Goal: Information Seeking & Learning: Learn about a topic

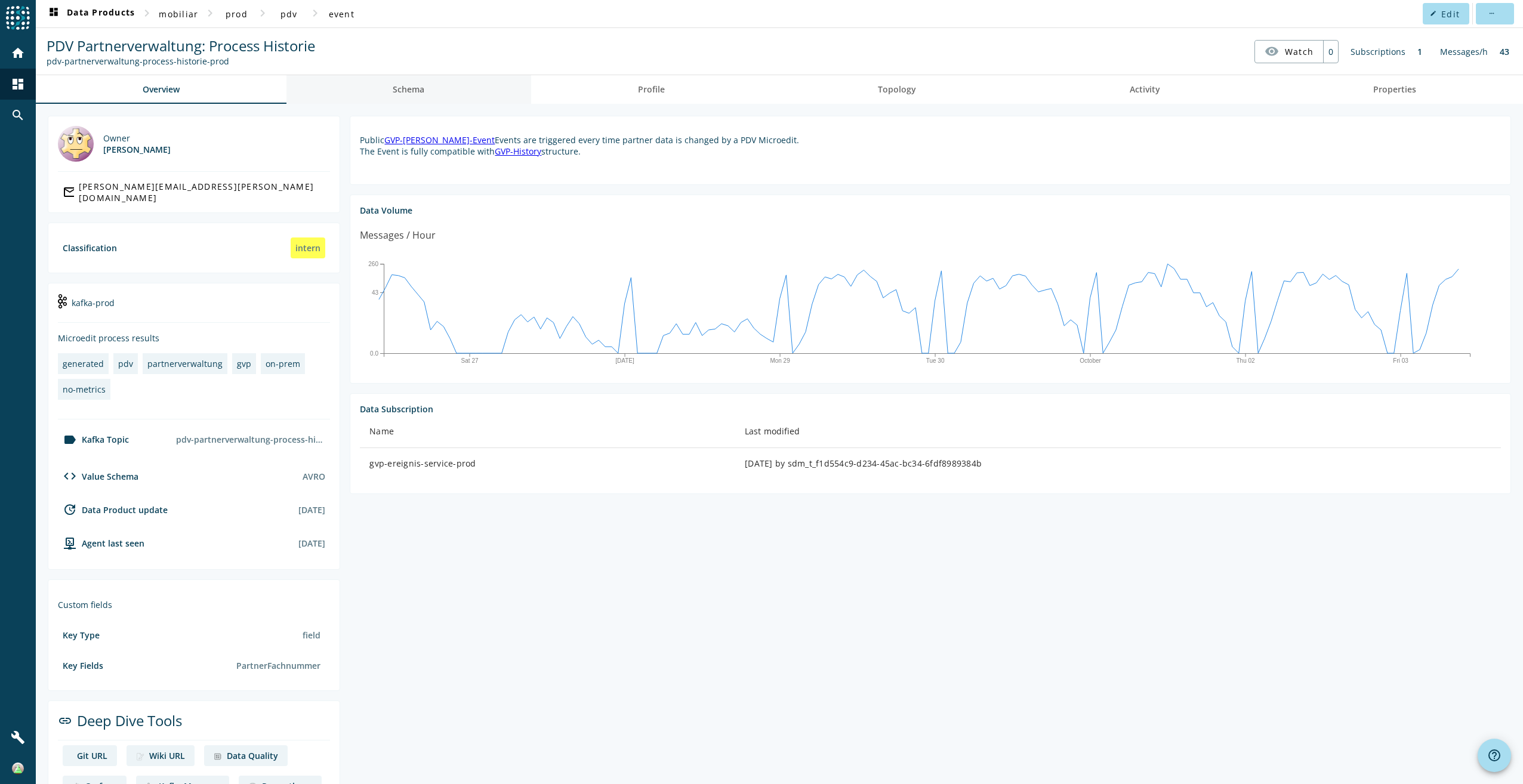
click at [401, 86] on span "Schema" at bounding box center [408, 90] width 31 height 9
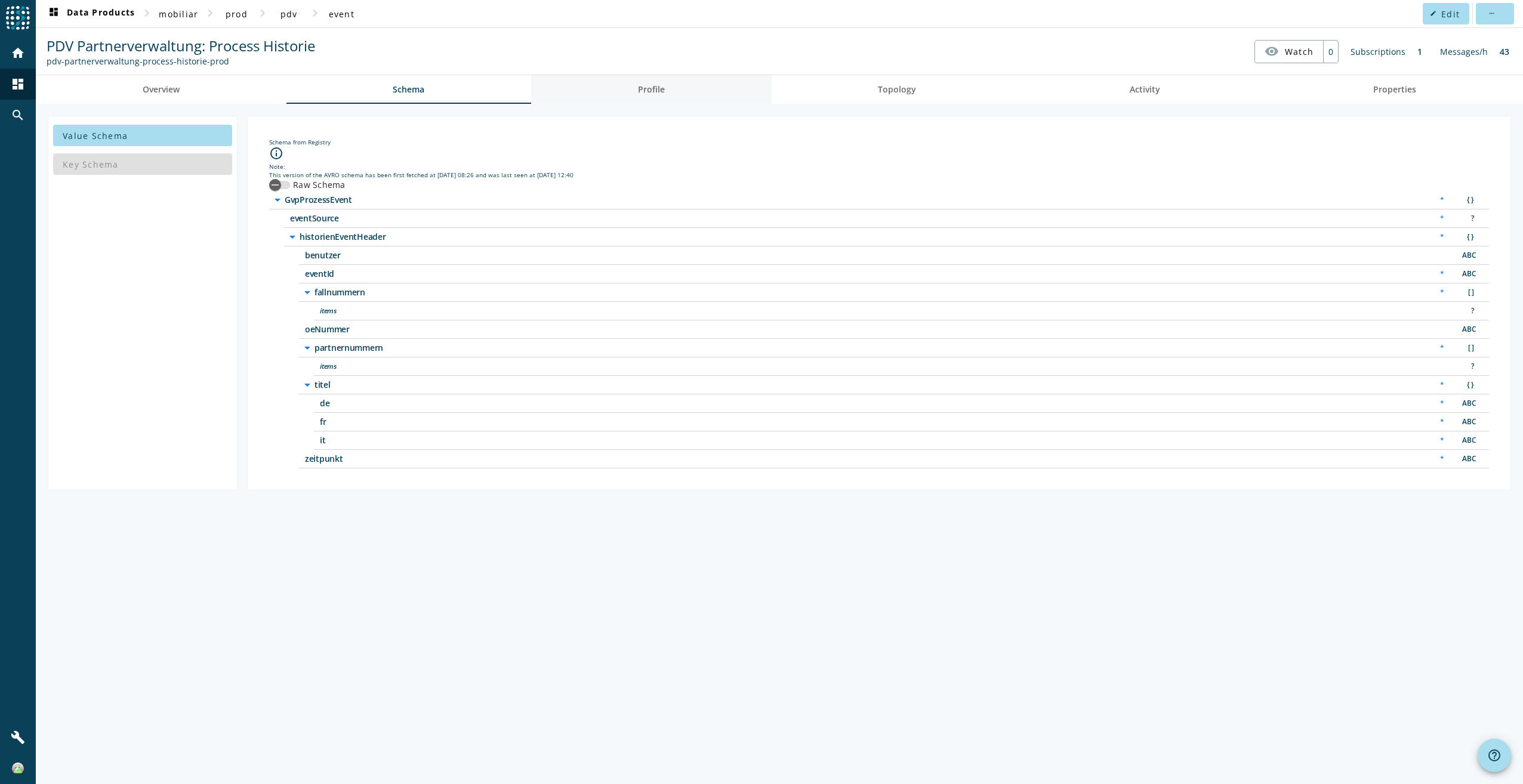
click at [627, 79] on link "Profile" at bounding box center [651, 89] width 241 height 29
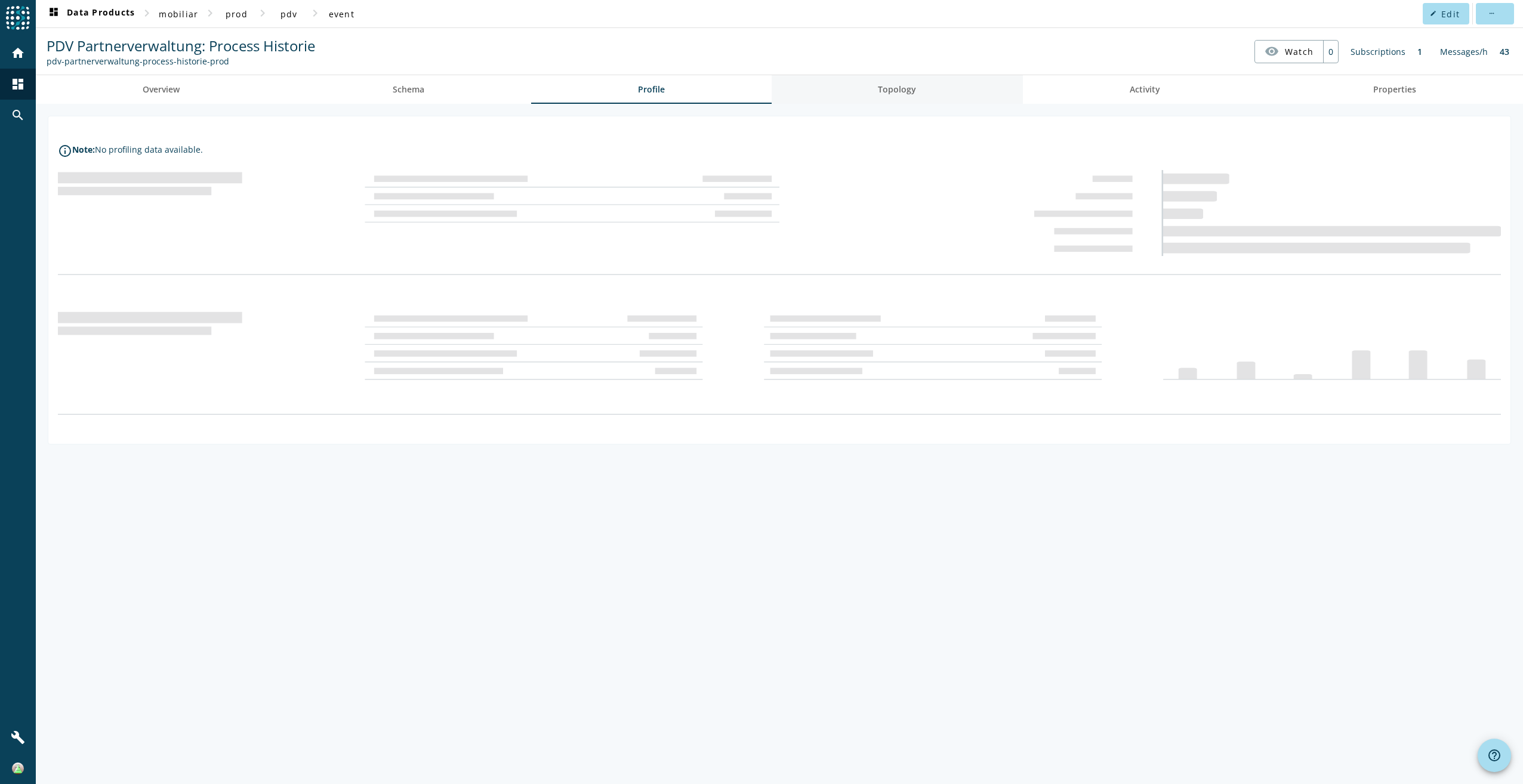
click at [877, 94] on link "Topology" at bounding box center [898, 89] width 252 height 29
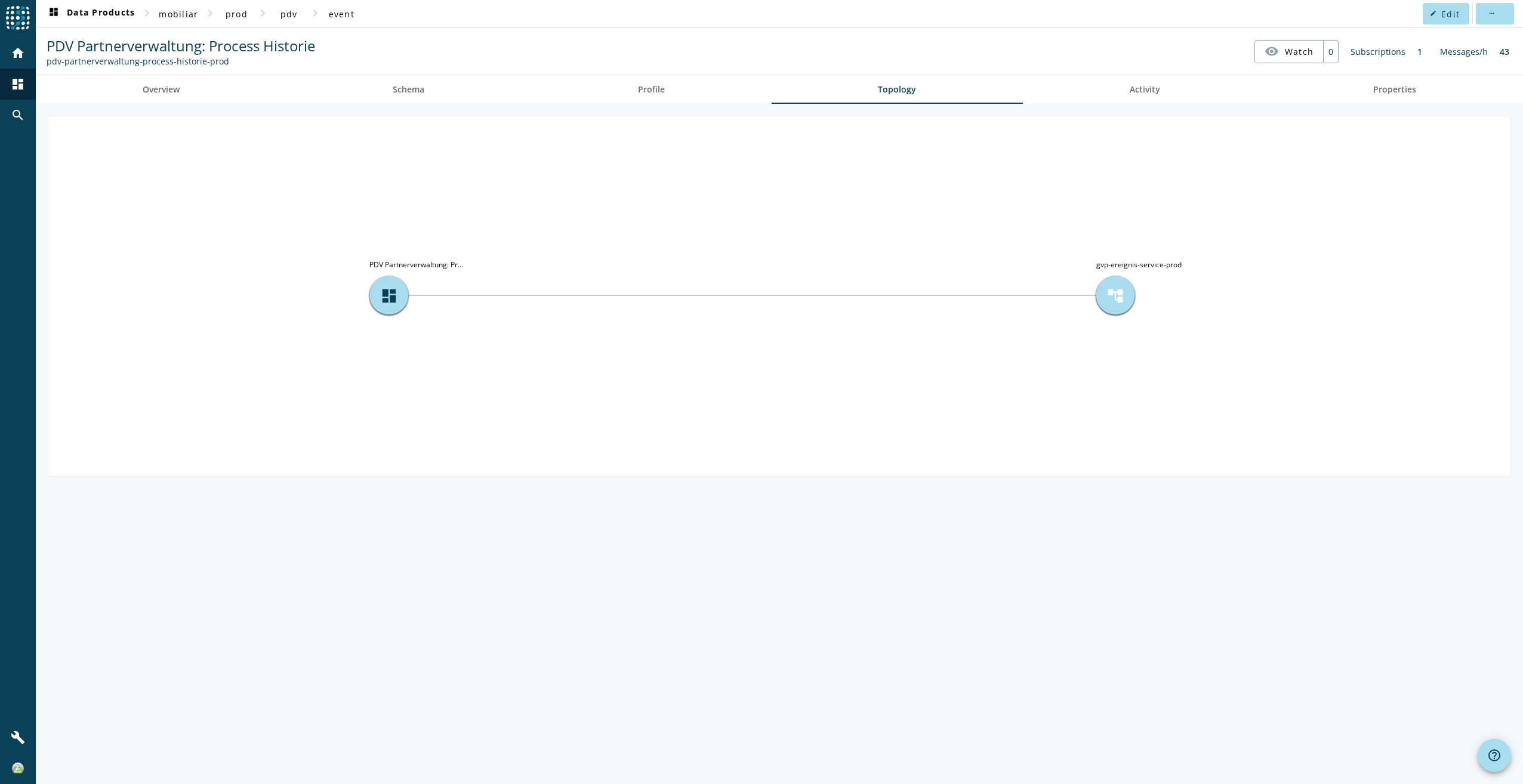
click at [1106, 307] on div "account_tree" at bounding box center [1115, 295] width 39 height 39
drag, startPoint x: 1093, startPoint y: 263, endPoint x: 1163, endPoint y: 269, distance: 70.3
click at [1163, 269] on icon "account_tree gvp-ereignis-service-prod dashboard PDV Partnerverwaltung: Pr..." at bounding box center [779, 295] width 1462 height 358
copy tspan "gvp-ereignis-service"
click at [243, 105] on div "account_tree gvp-ereignis-service-prod dashboard PDV Partnerverwaltung: Pr..." at bounding box center [779, 444] width 1487 height 680
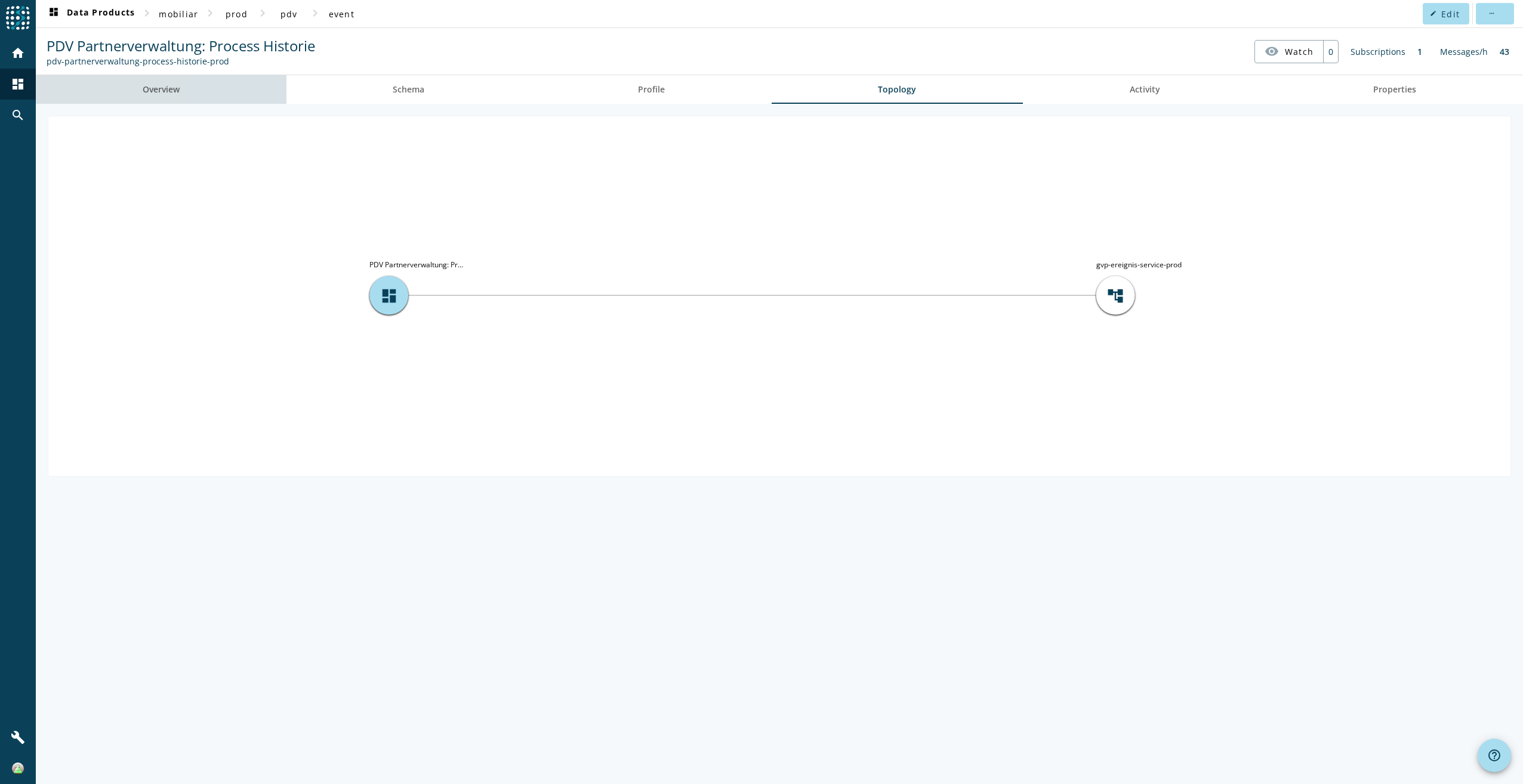
click at [265, 91] on link "Overview" at bounding box center [161, 89] width 251 height 29
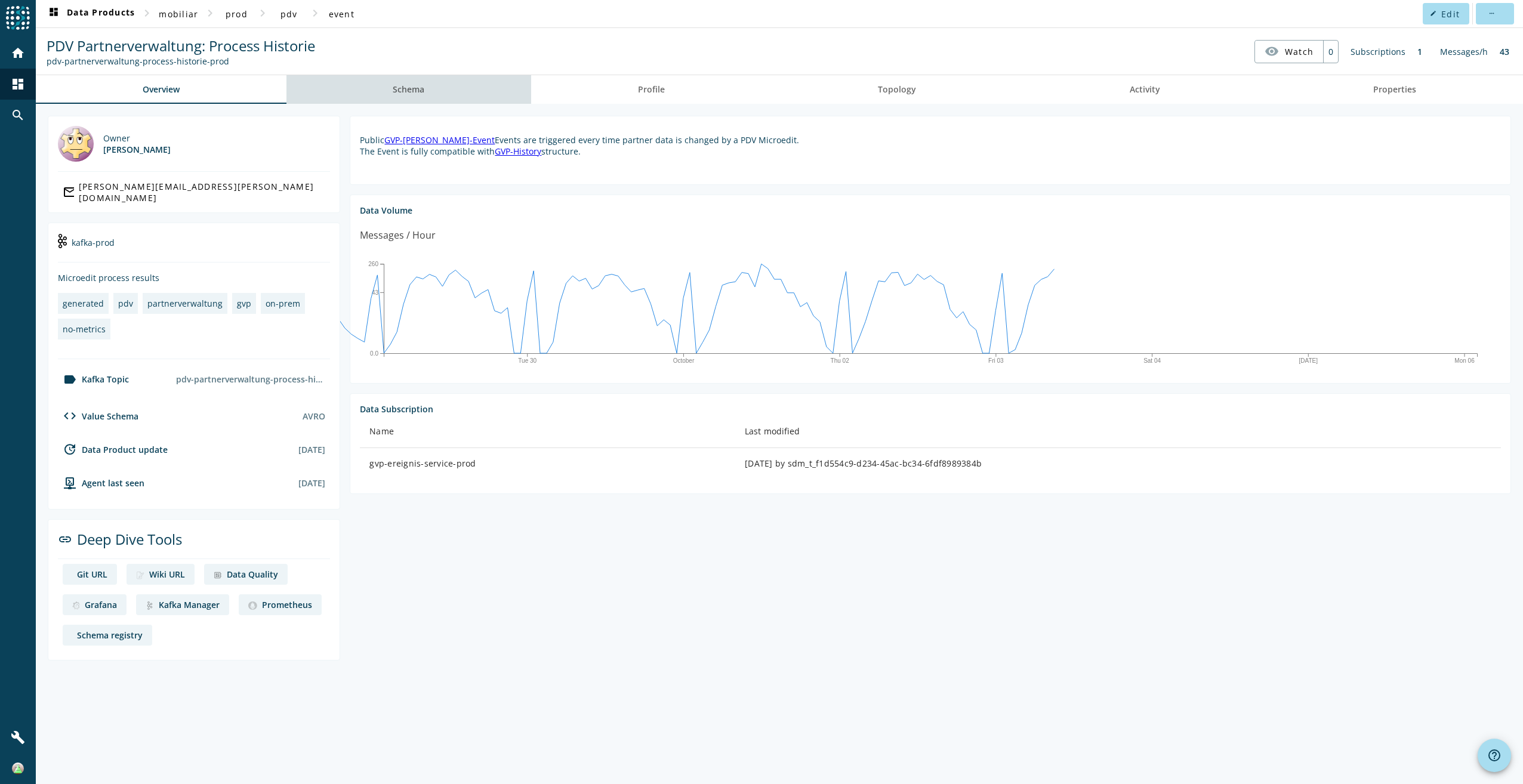
click at [393, 82] on link "Schema" at bounding box center [409, 89] width 245 height 29
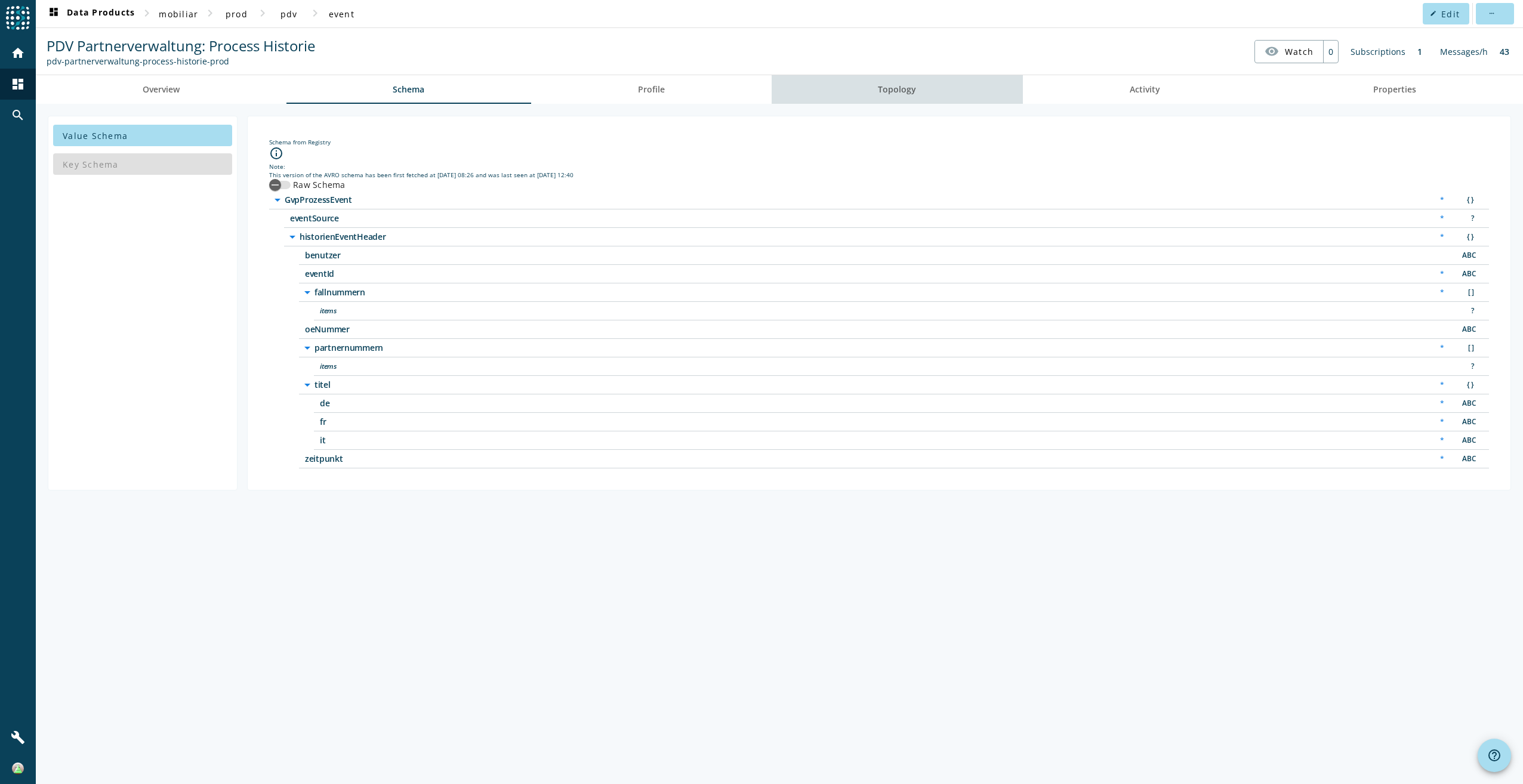
click at [938, 75] on link "Topology" at bounding box center [898, 89] width 252 height 29
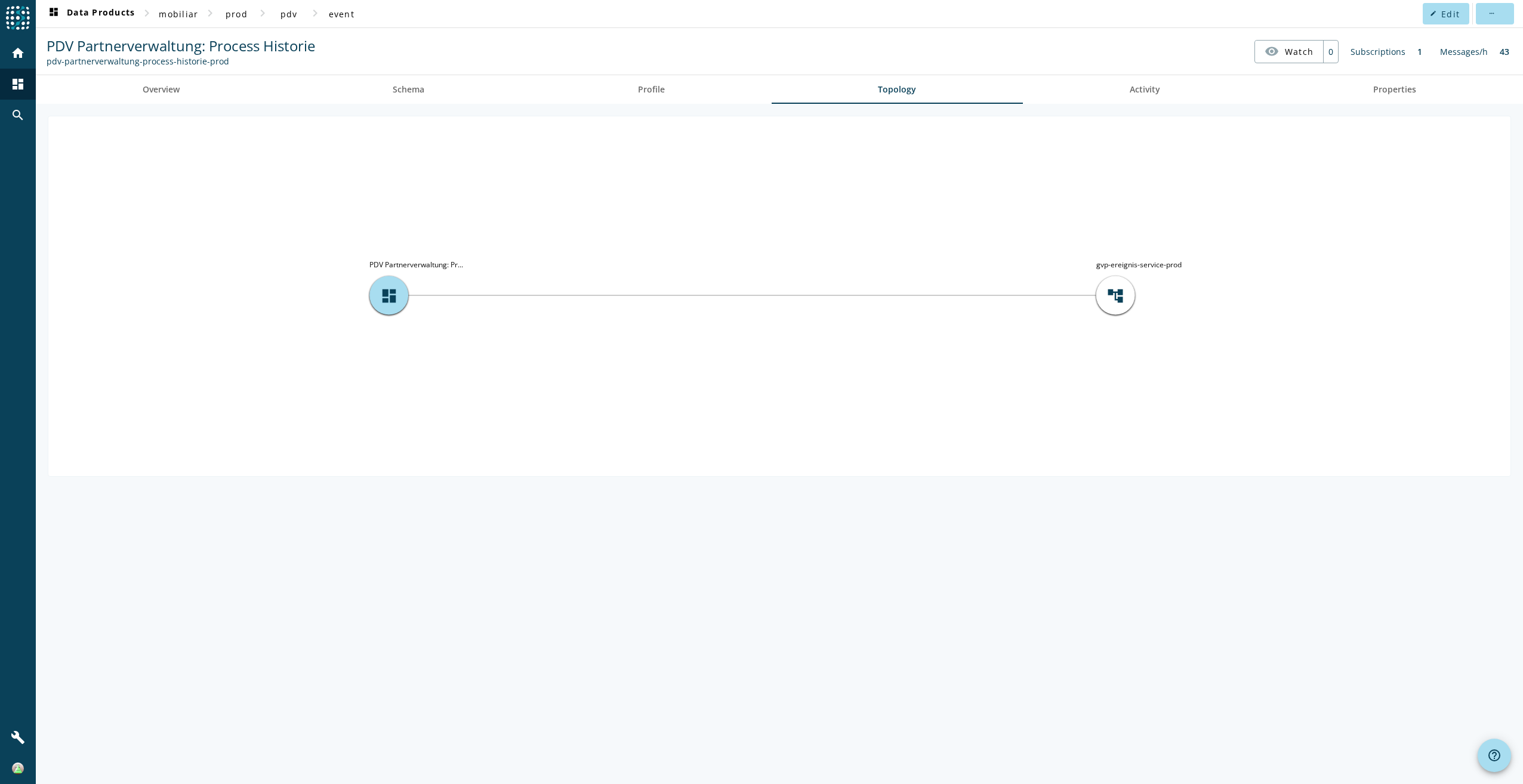
click at [408, 73] on spd-actions-toolbar "PDV Partnerverwaltung: Process Historie pdv-partnerverwaltung-process-historie-…" at bounding box center [779, 52] width 1487 height 47
click at [416, 82] on span "Schema" at bounding box center [408, 89] width 31 height 29
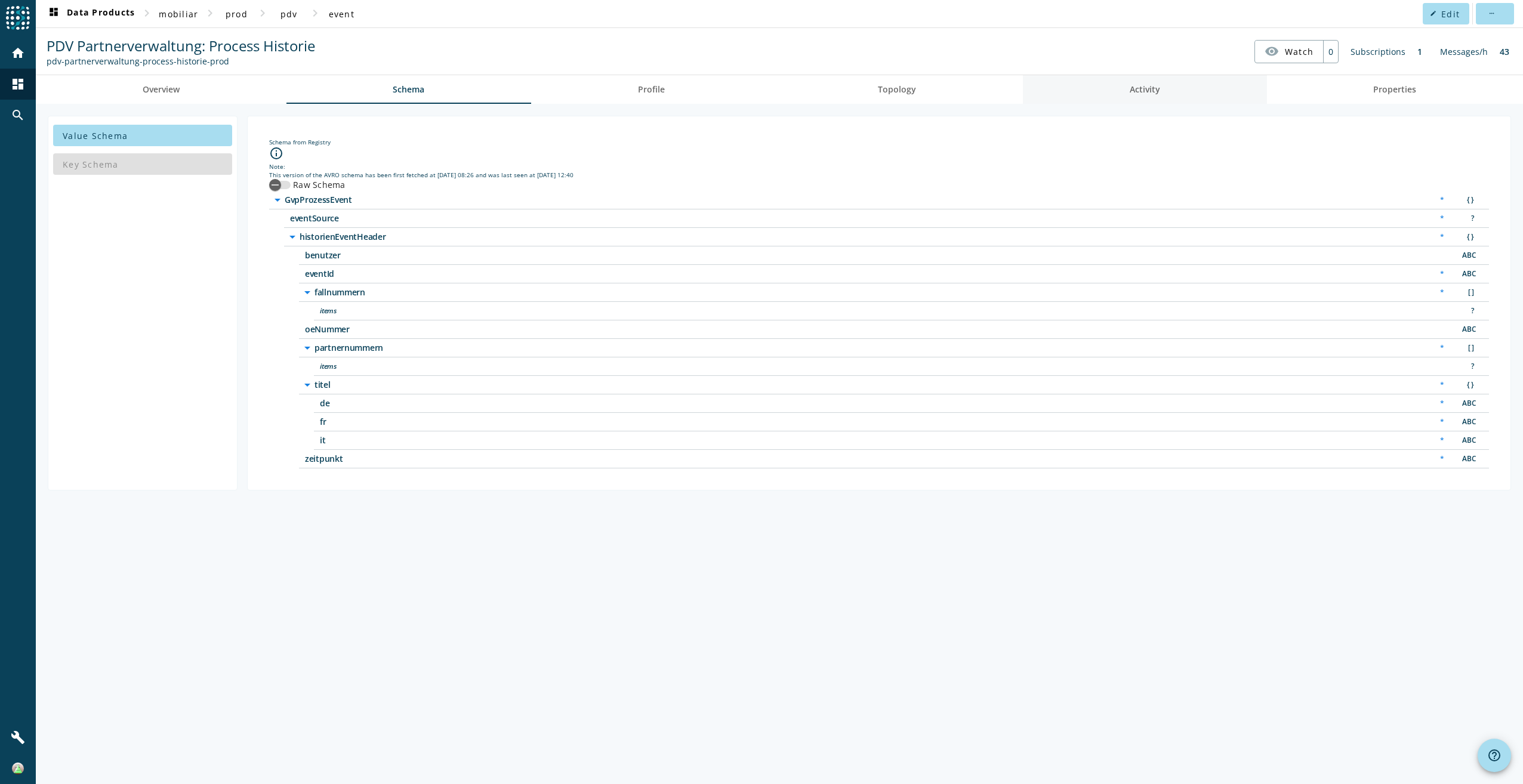
click at [1183, 92] on link "Activity" at bounding box center [1145, 89] width 244 height 29
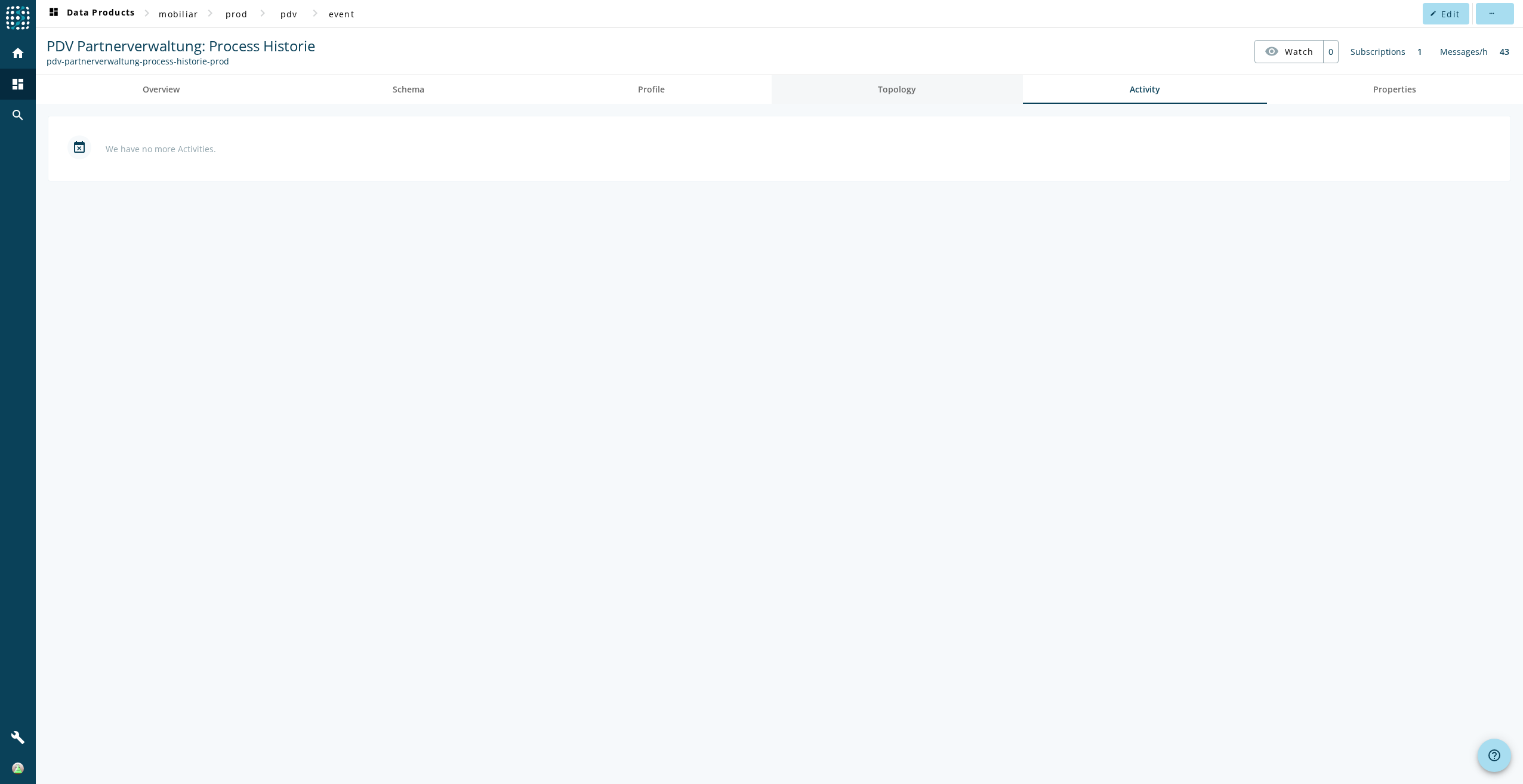
click at [835, 91] on link "Topology" at bounding box center [898, 89] width 252 height 29
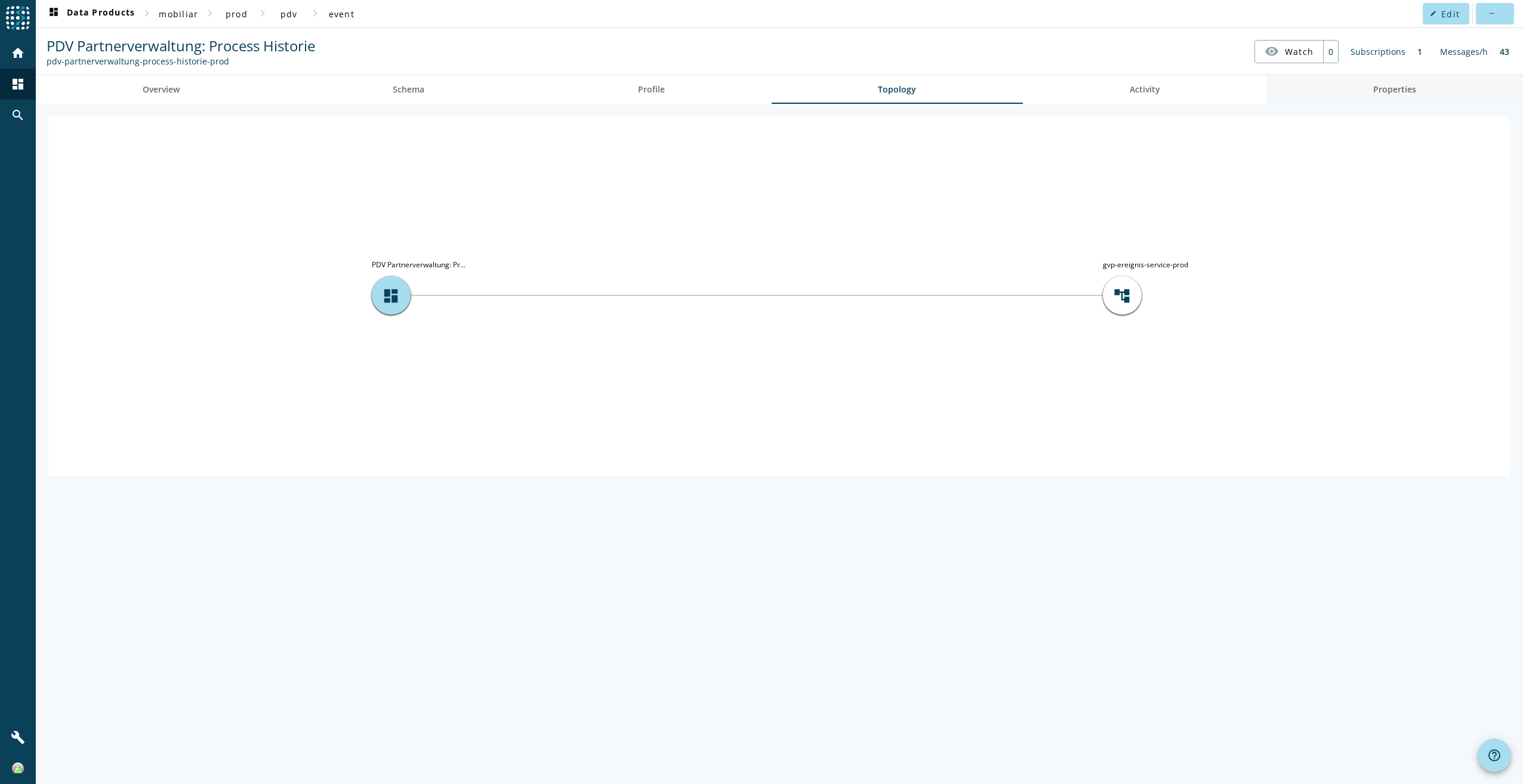
click at [1284, 88] on link "Properties" at bounding box center [1395, 89] width 257 height 29
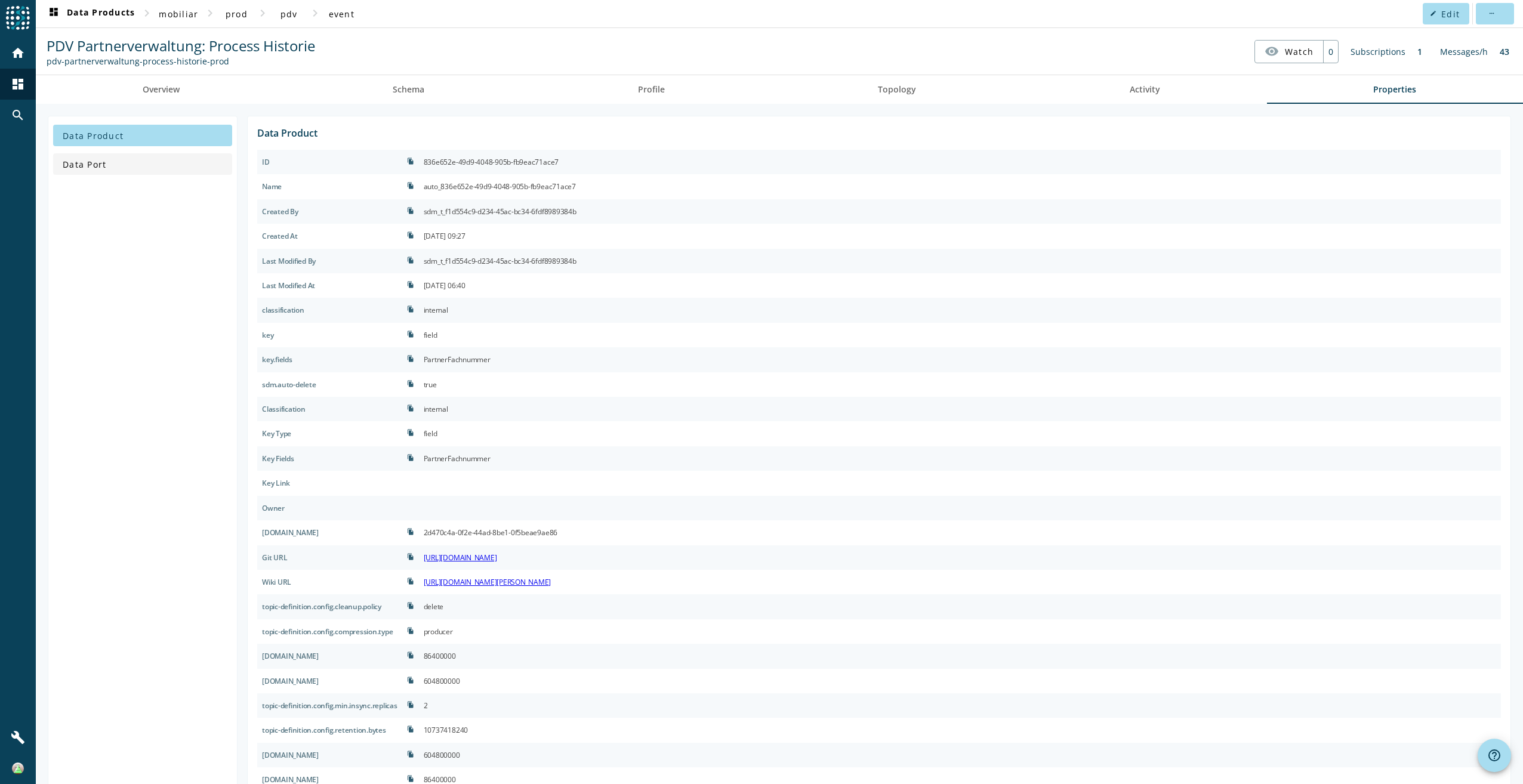
click at [121, 156] on span at bounding box center [142, 164] width 179 height 29
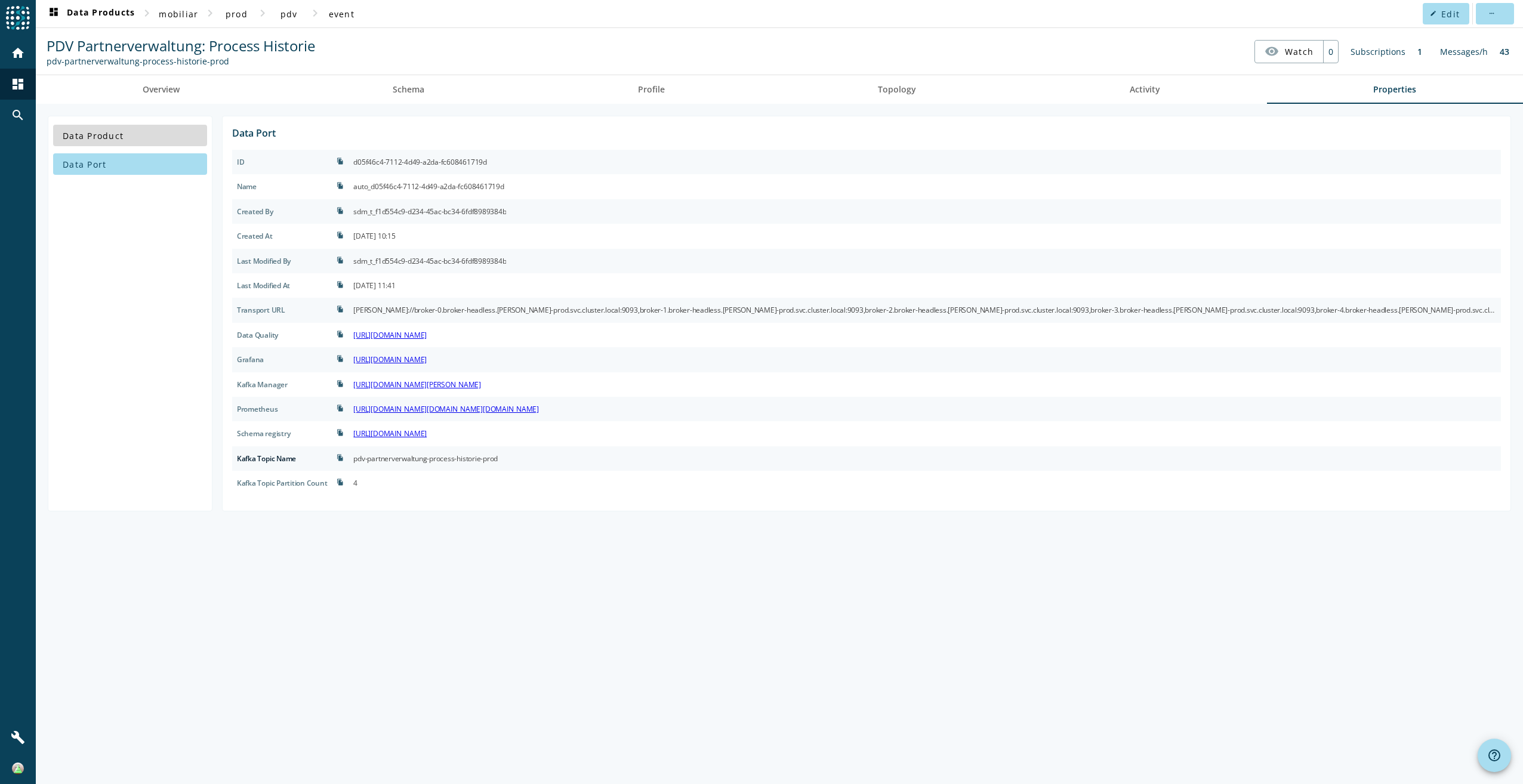
click at [148, 130] on span at bounding box center [130, 135] width 154 height 29
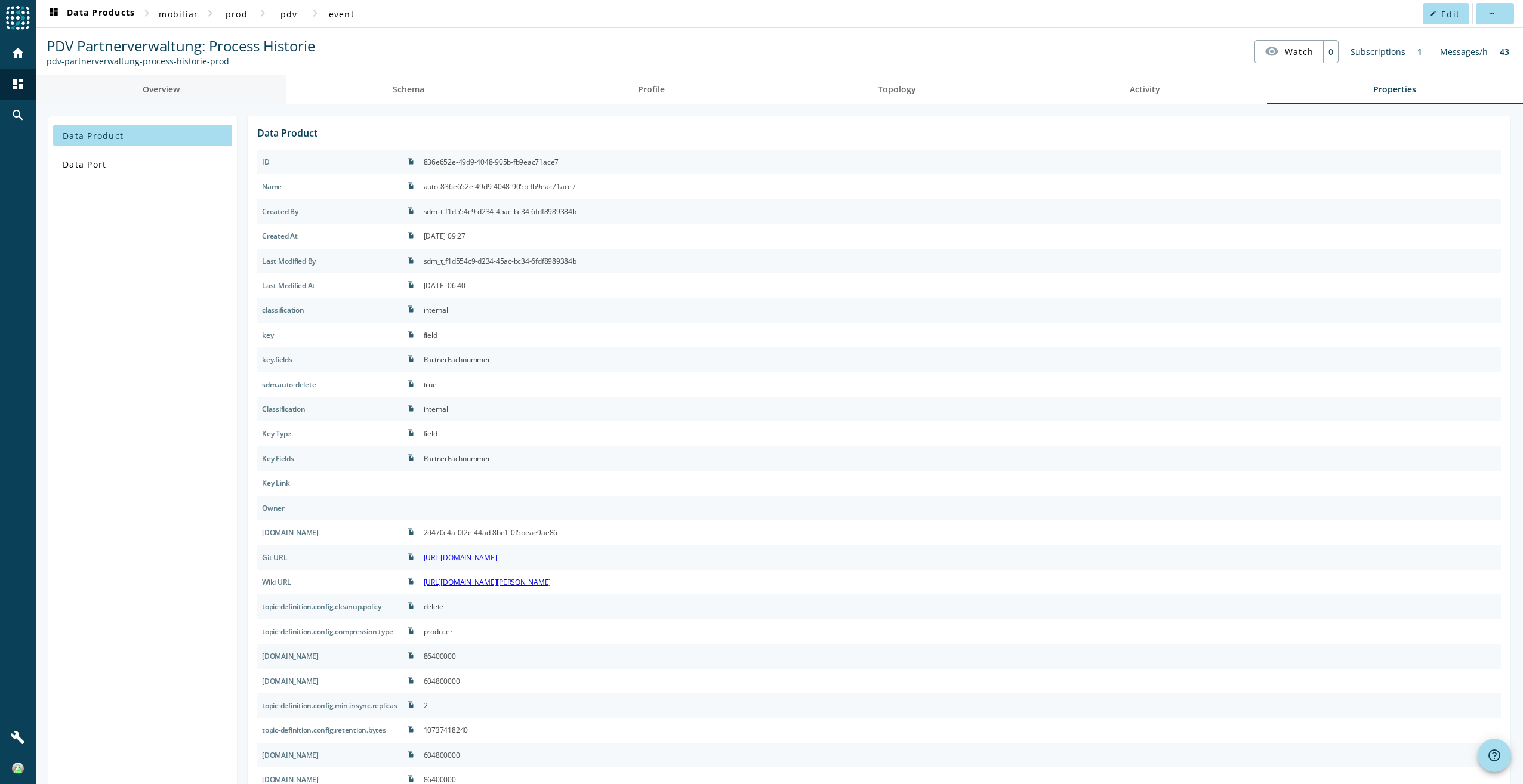
click at [222, 87] on link "Overview" at bounding box center [161, 89] width 251 height 29
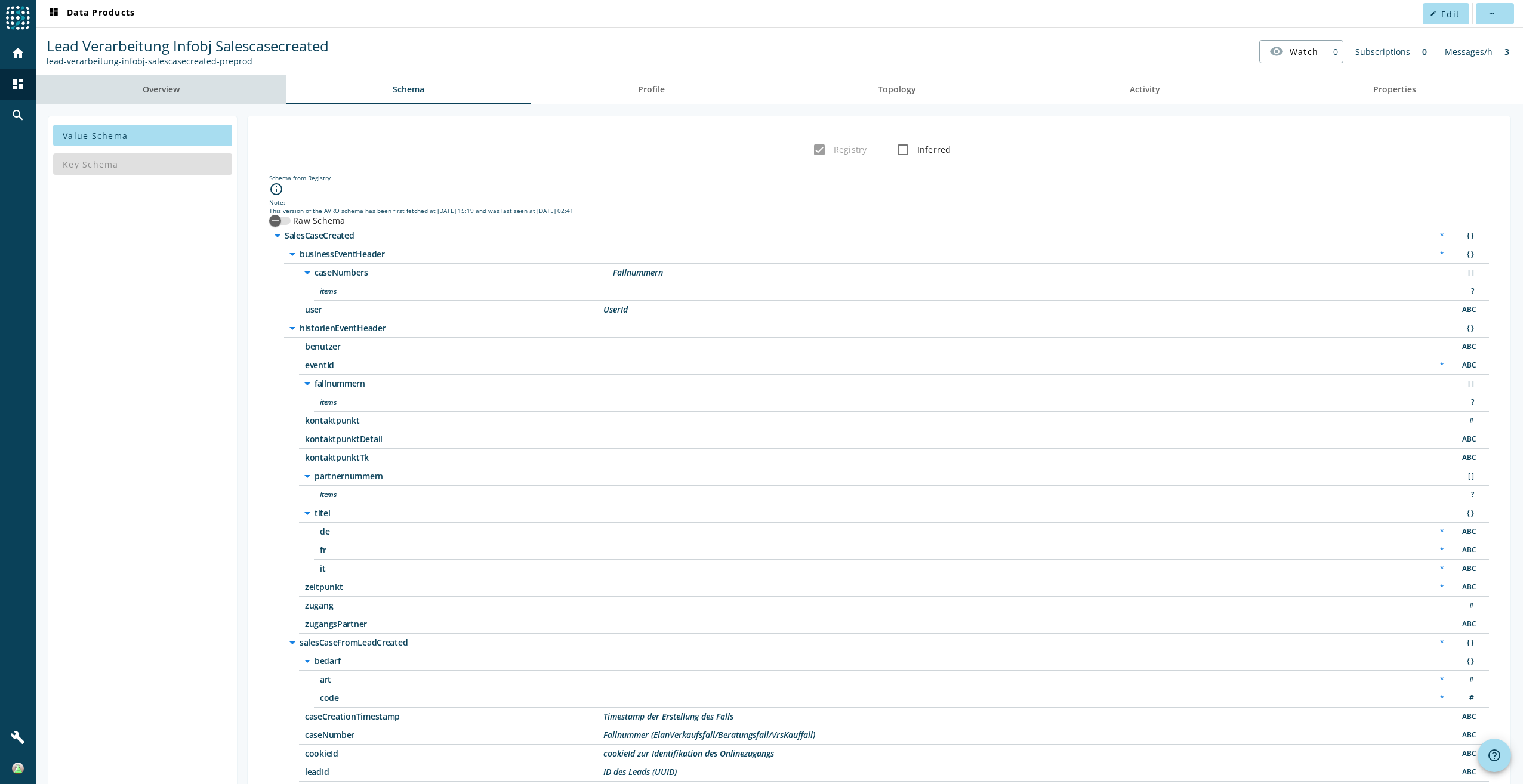
click at [193, 96] on link "Overview" at bounding box center [161, 89] width 251 height 29
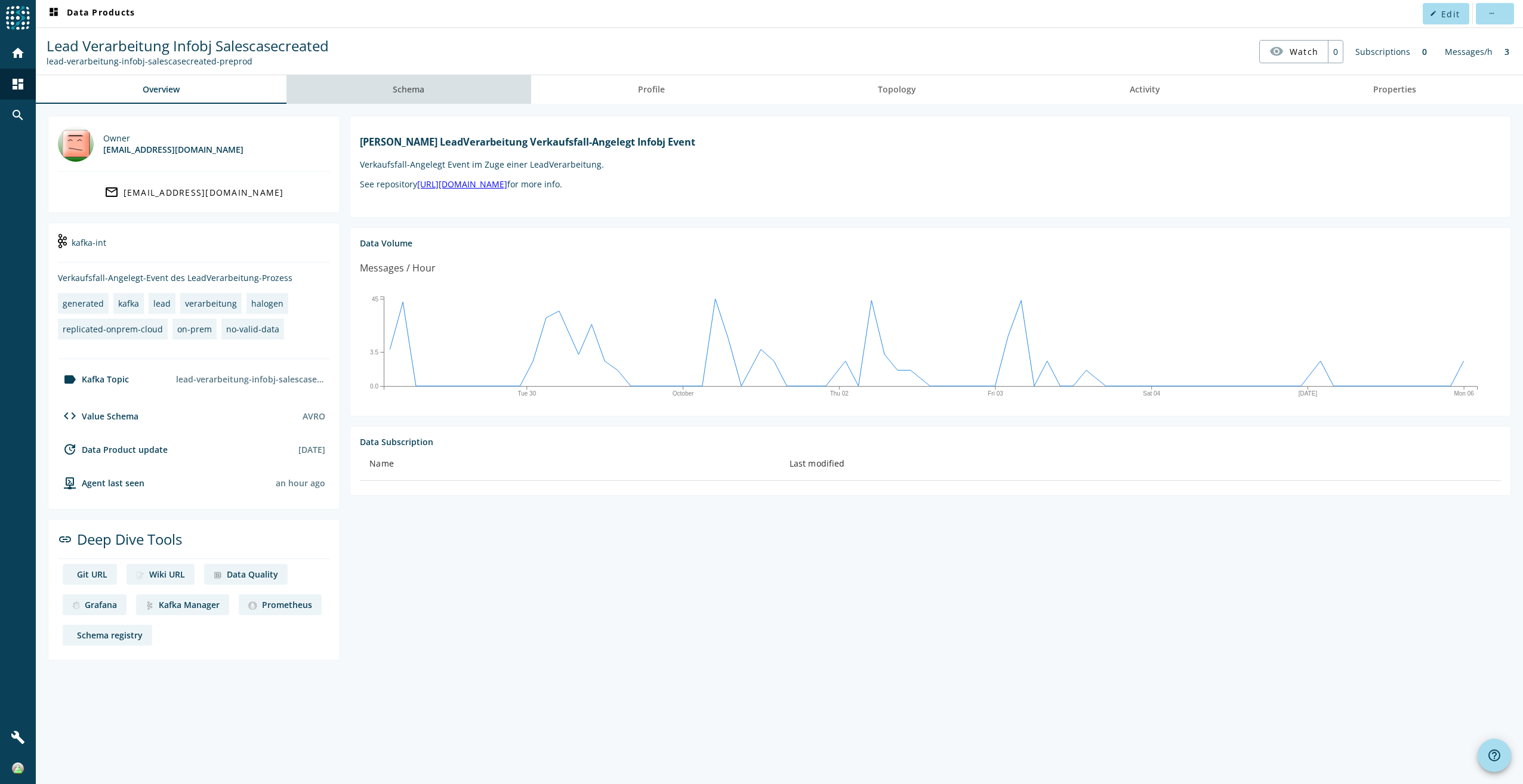
click at [366, 93] on link "Schema" at bounding box center [409, 89] width 245 height 29
